Goal: Check status: Check status

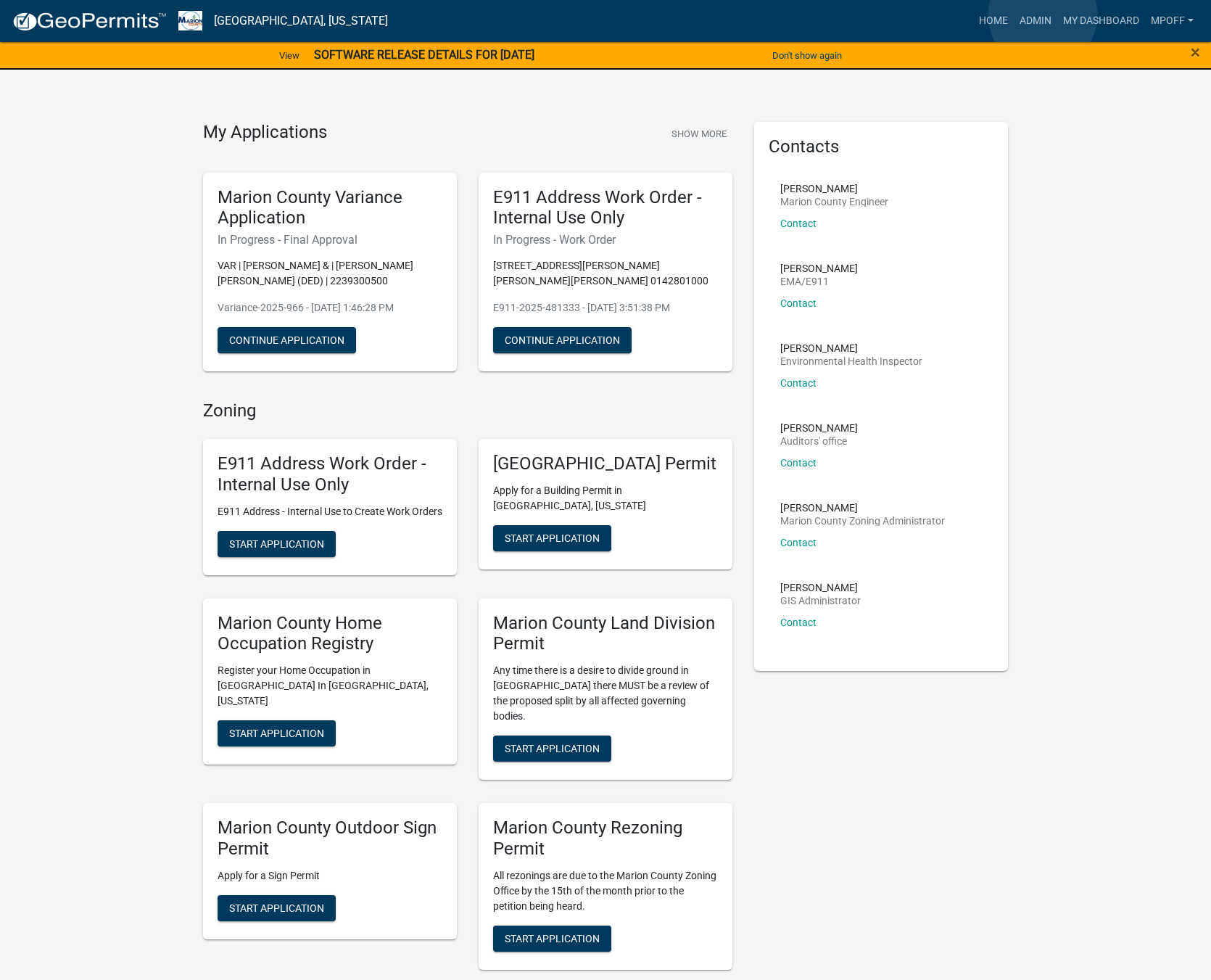
click at [1043, 15] on link "Admin" at bounding box center [1035, 21] width 44 height 28
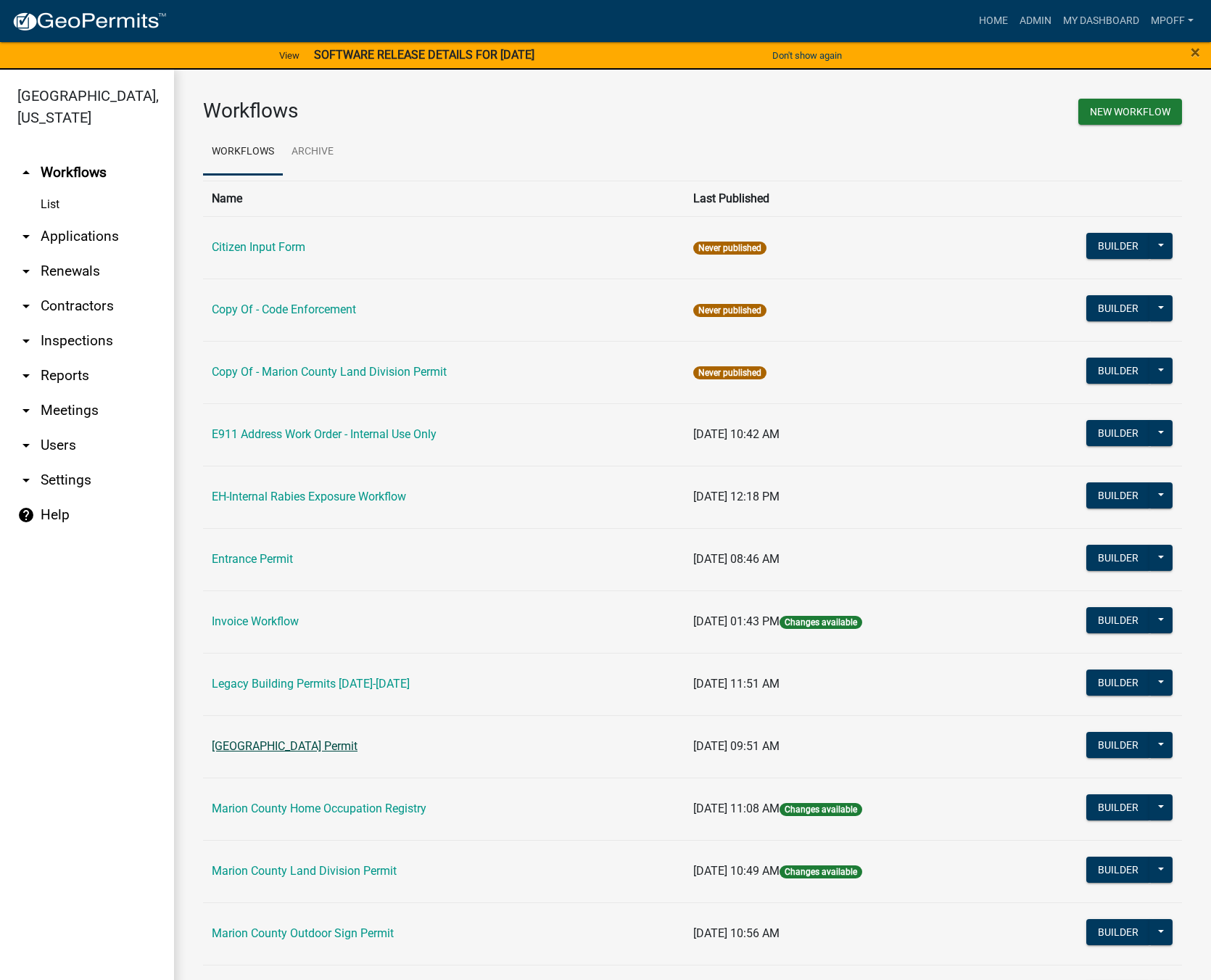
click at [278, 745] on link "[GEOGRAPHIC_DATA] Permit" at bounding box center [284, 746] width 146 height 14
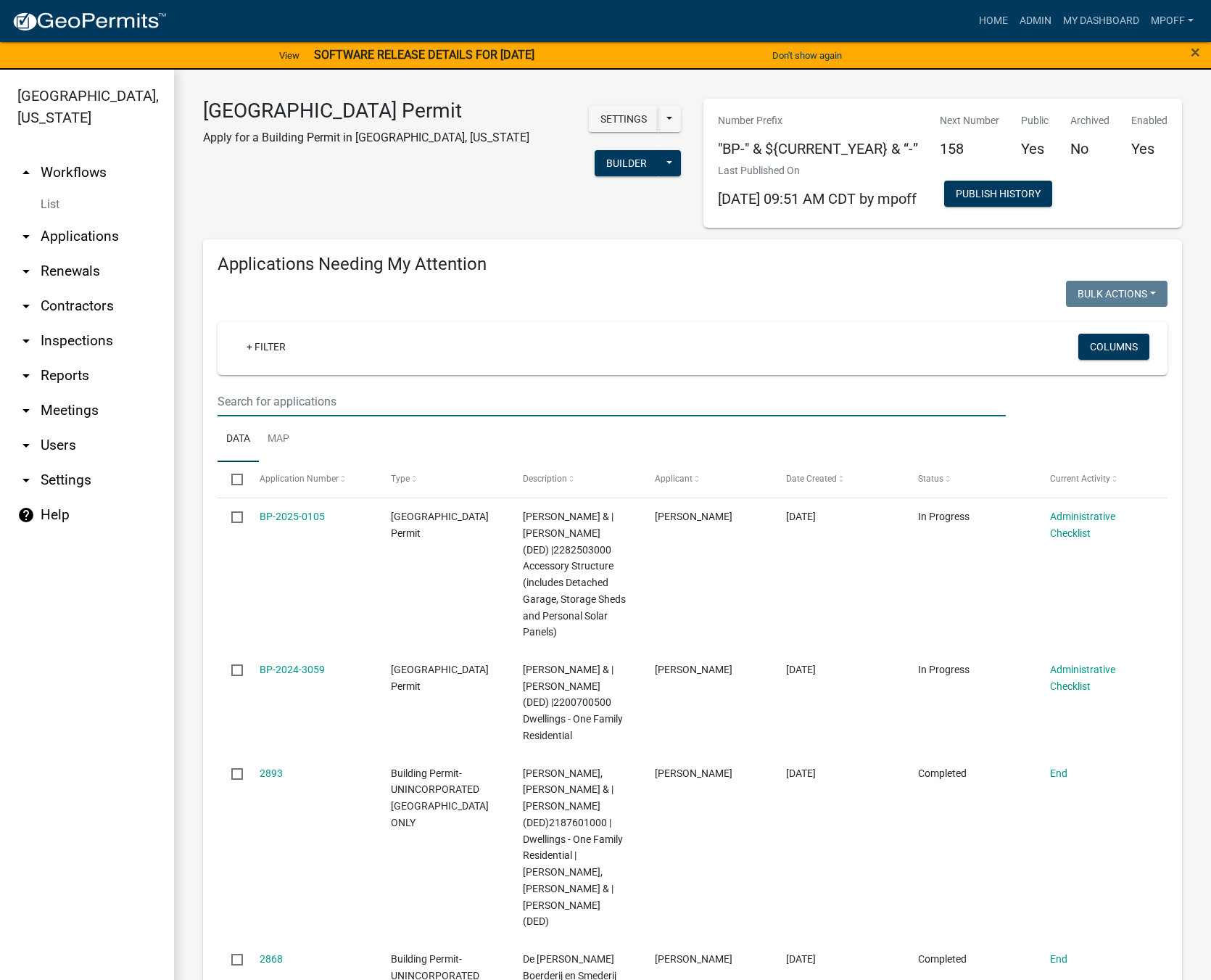
click at [318, 407] on input "text" at bounding box center [612, 401] width 788 height 30
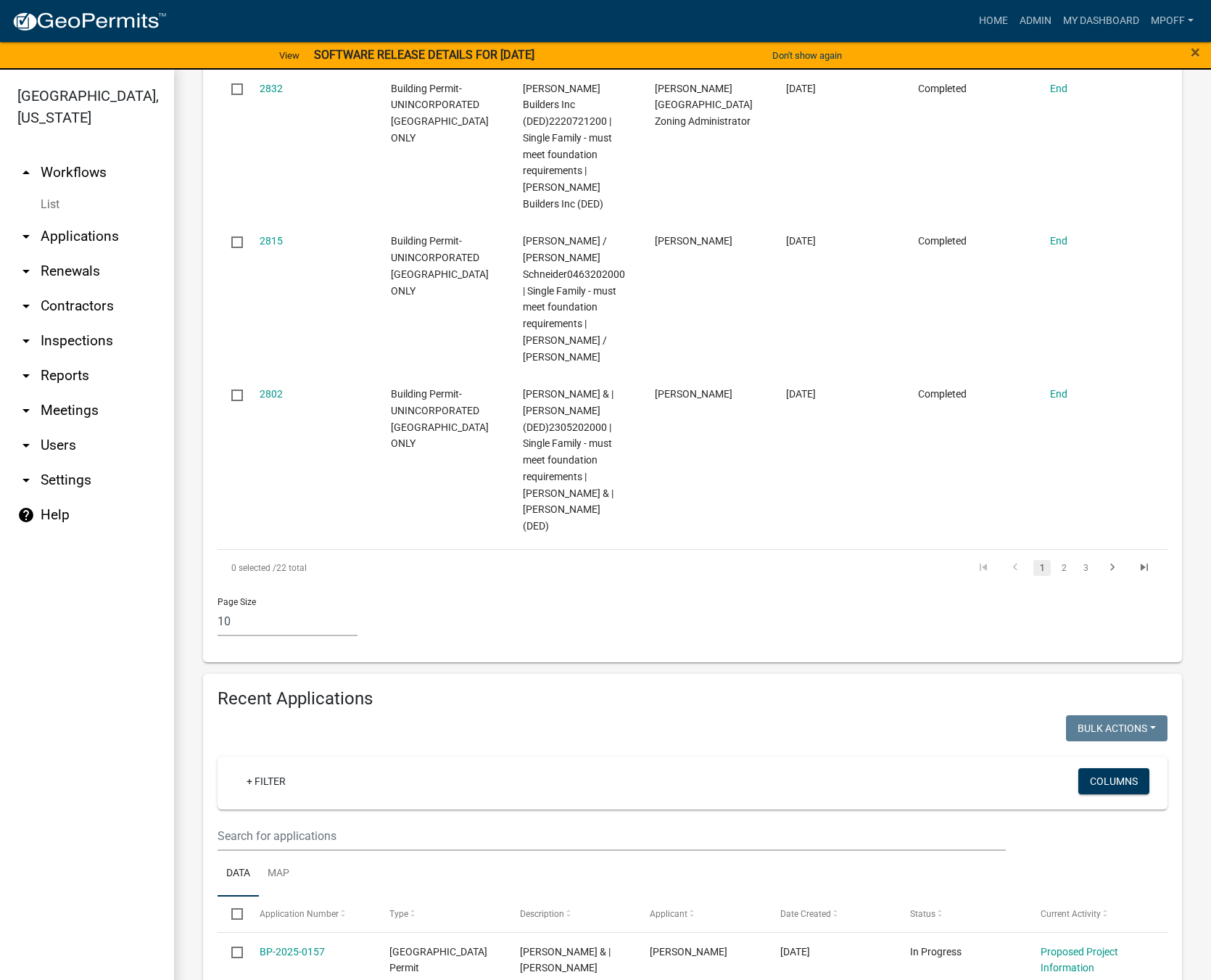
scroll to position [1450, 0]
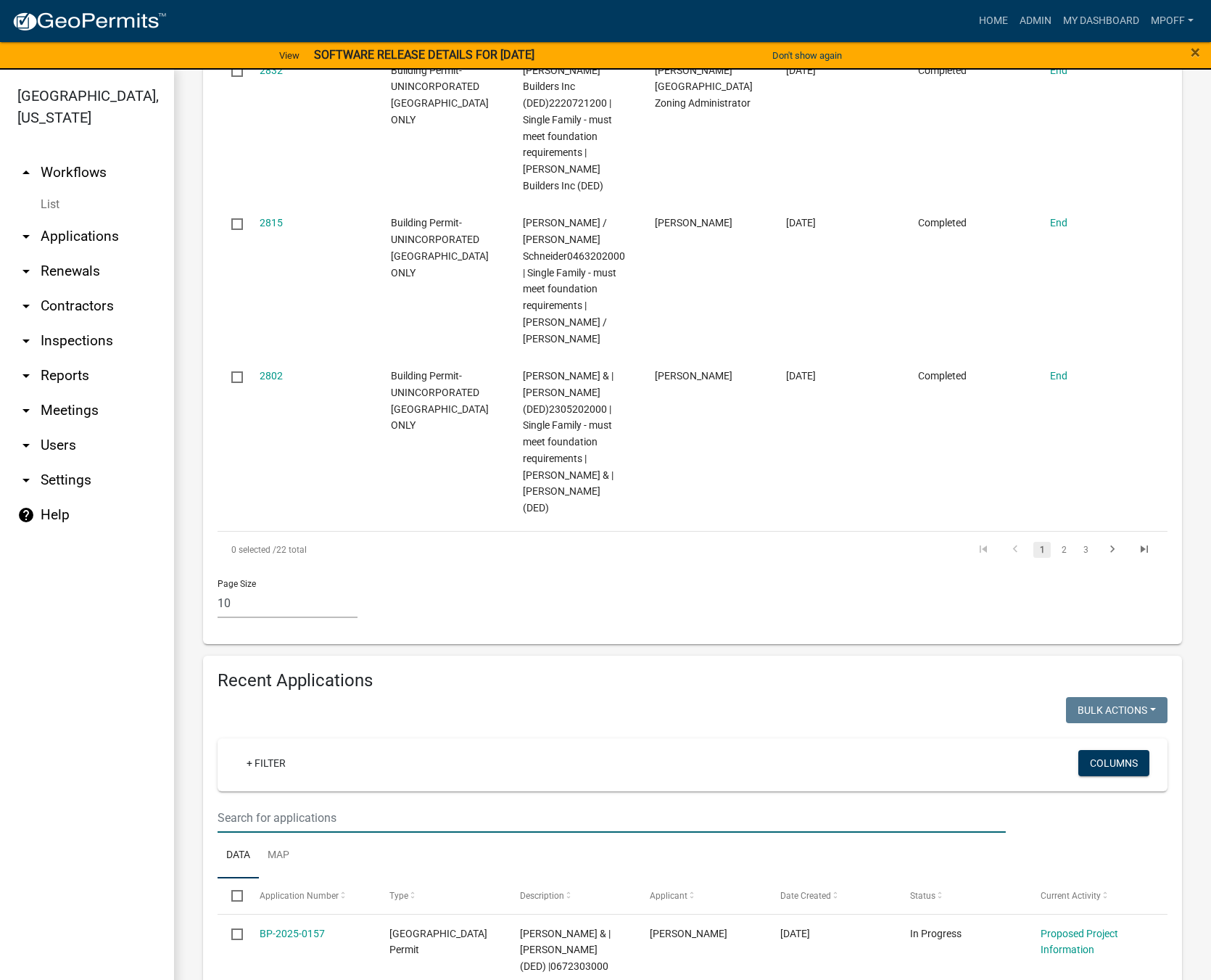
click at [307, 803] on input "text" at bounding box center [612, 817] width 788 height 30
type input "[PERSON_NAME]"
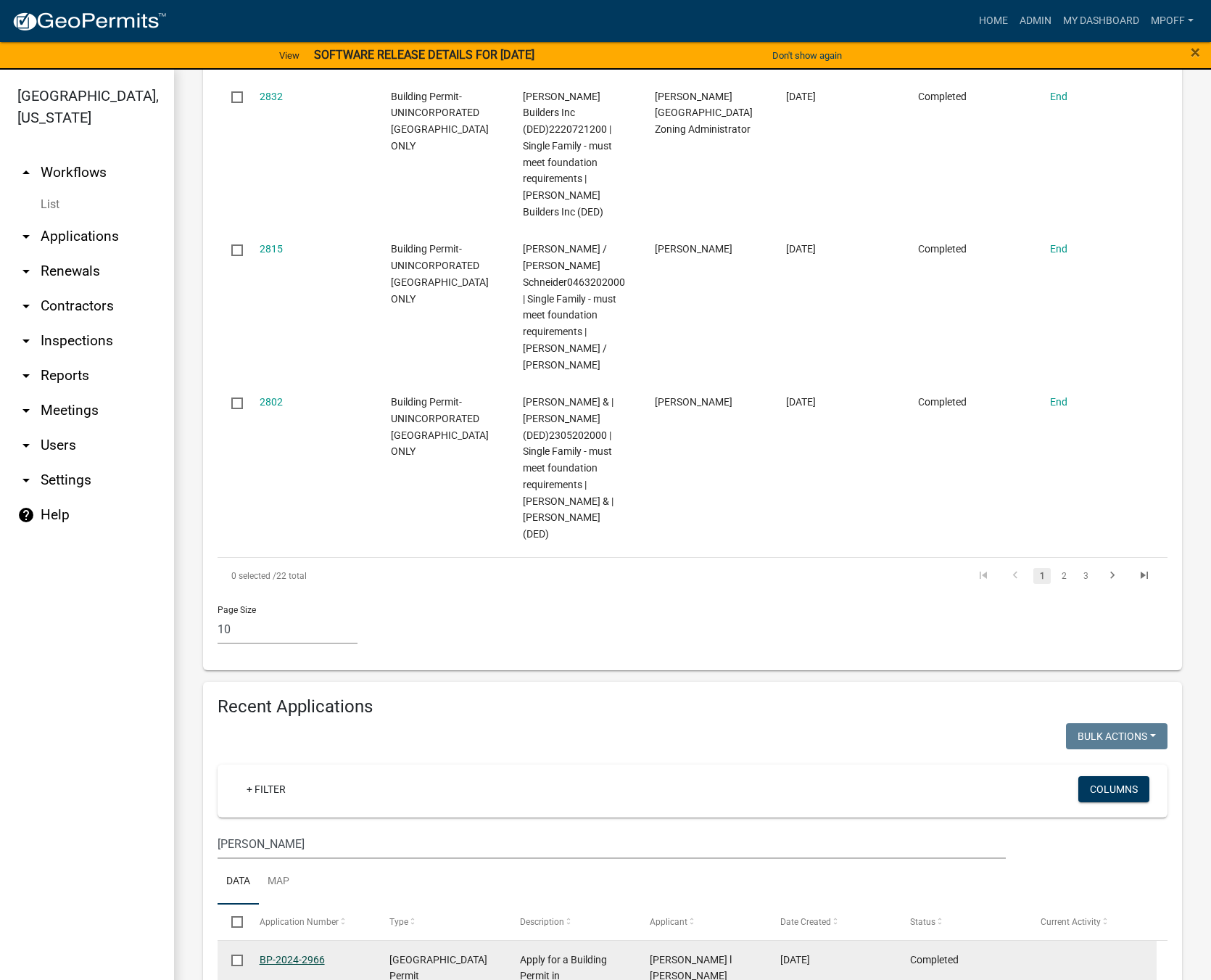
click at [291, 954] on link "BP-2024-2966" at bounding box center [292, 959] width 65 height 11
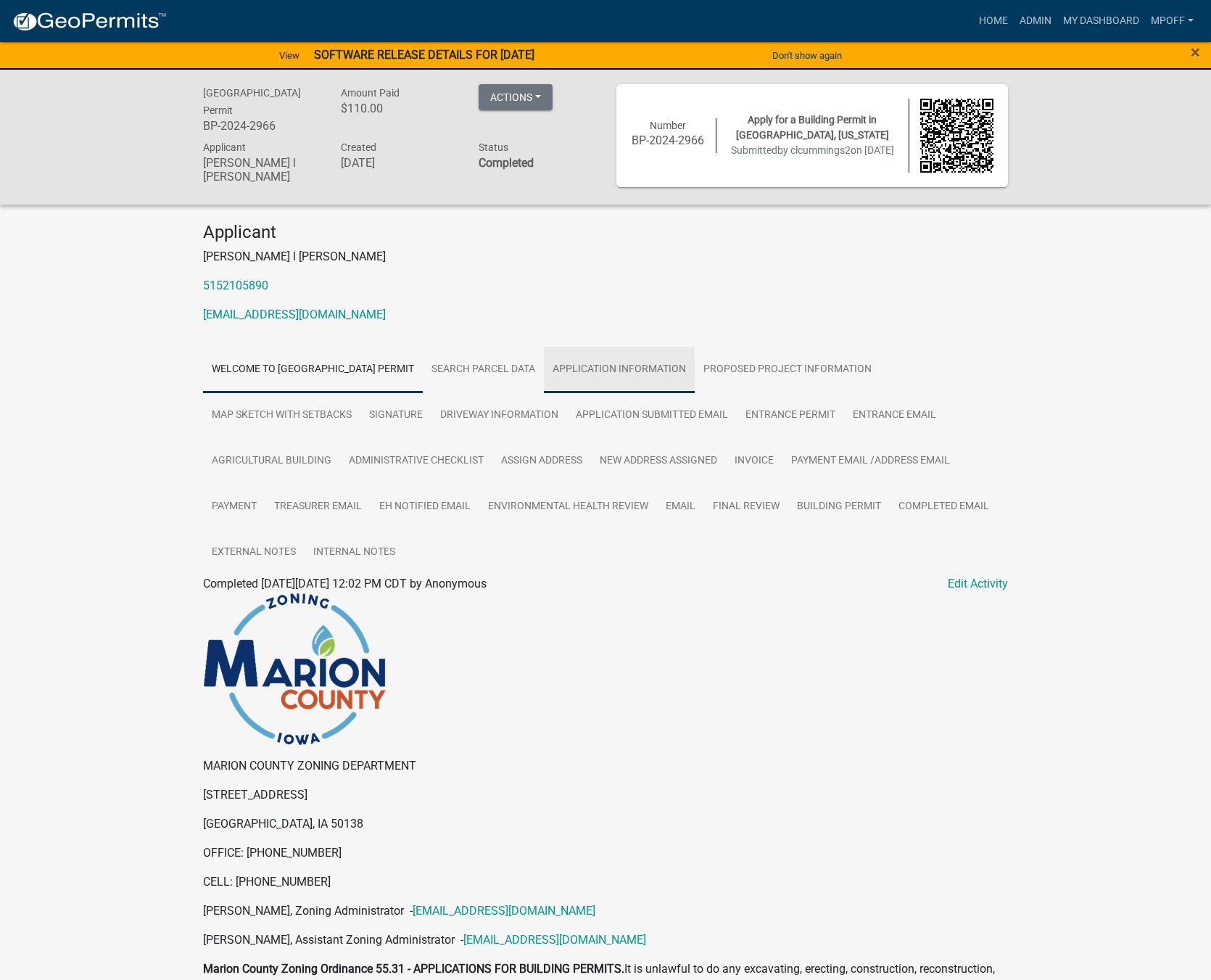
click at [680, 362] on link "Application Information" at bounding box center [619, 369] width 151 height 47
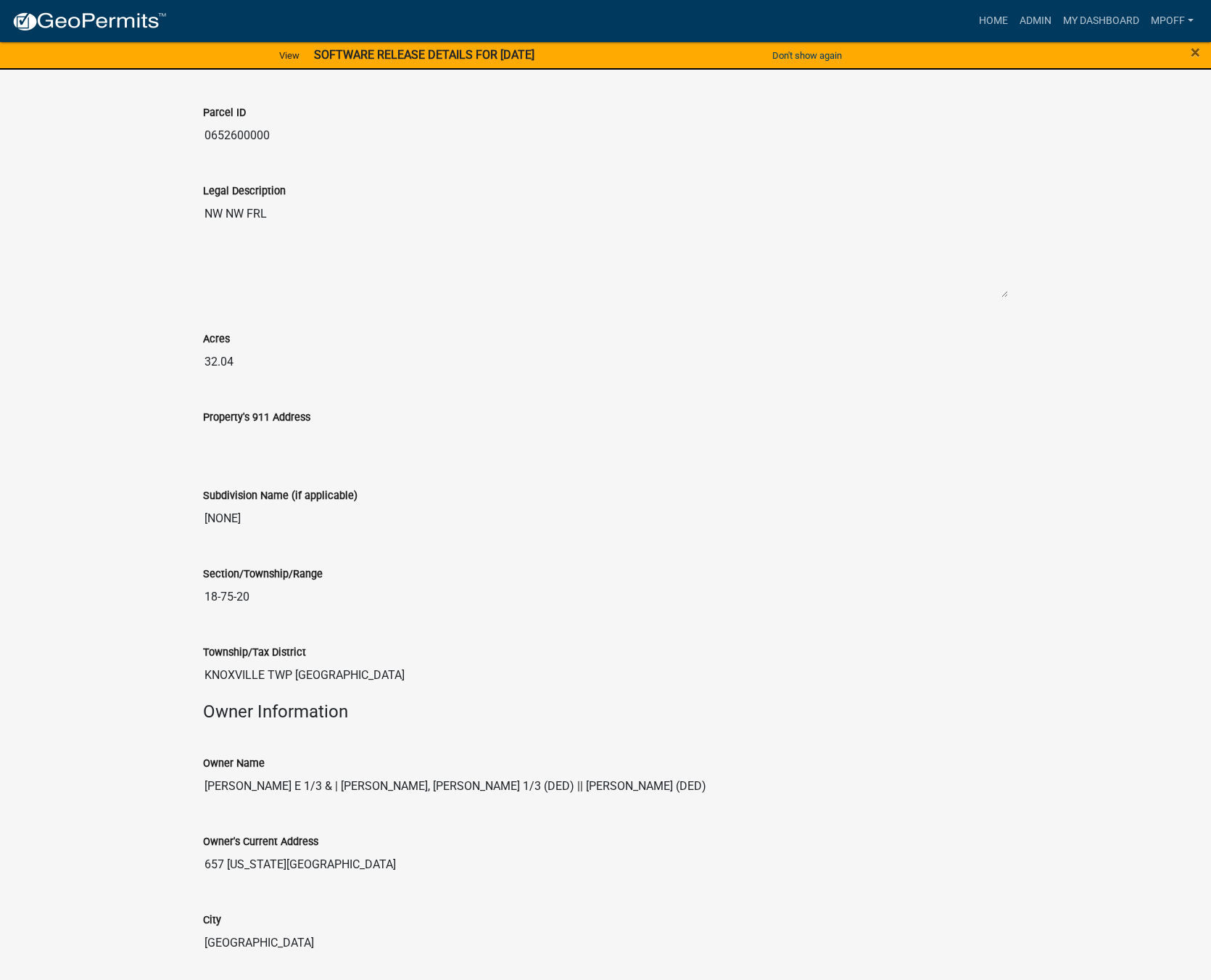
scroll to position [870, 0]
